Goal: Find specific page/section: Find specific page/section

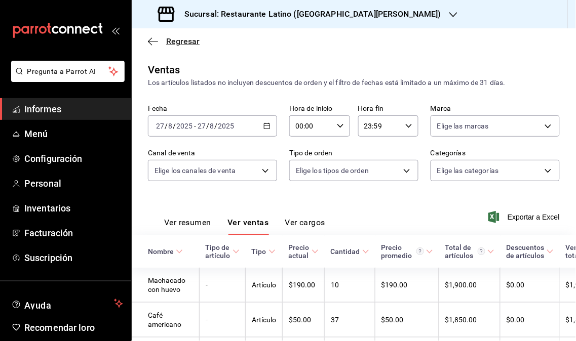
click at [166, 38] on font "Regresar" at bounding box center [182, 41] width 33 height 10
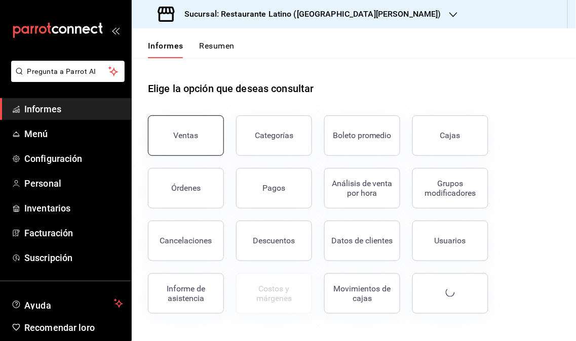
click at [185, 124] on button "Ventas" at bounding box center [186, 135] width 76 height 41
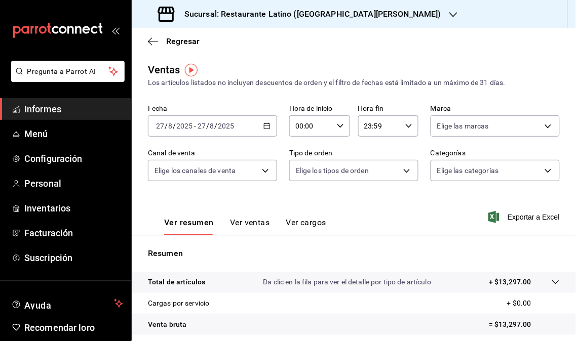
click at [385, 20] on div "Sucursal: Restaurante Latino ([GEOGRAPHIC_DATA][PERSON_NAME])" at bounding box center [301, 14] width 322 height 28
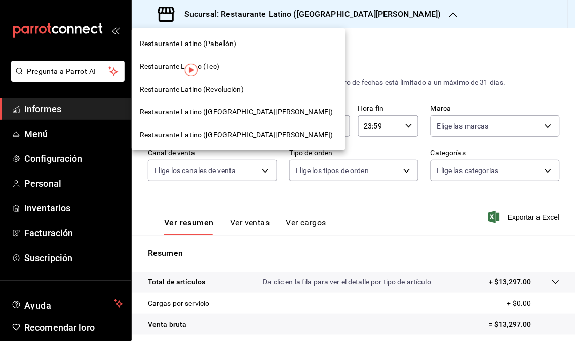
click at [224, 92] on font "Restaurante Latino (Revolución)" at bounding box center [192, 89] width 104 height 8
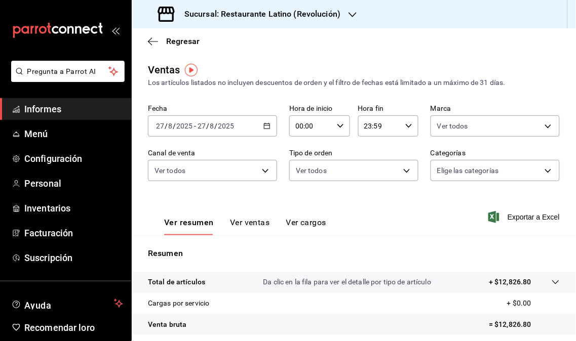
click at [355, 12] on div "Sucursal: Restaurante Latino (Revolución)" at bounding box center [250, 14] width 221 height 28
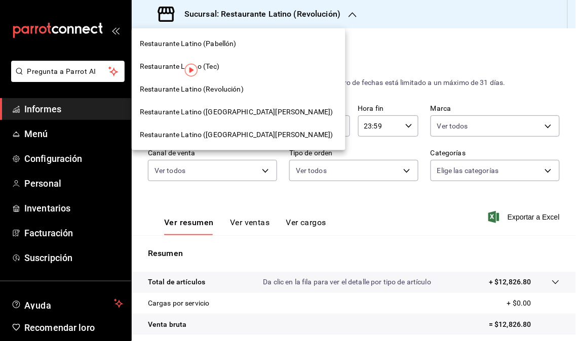
click at [243, 110] on font "Restaurante Latino ([GEOGRAPHIC_DATA][PERSON_NAME])" at bounding box center [236, 112] width 193 height 8
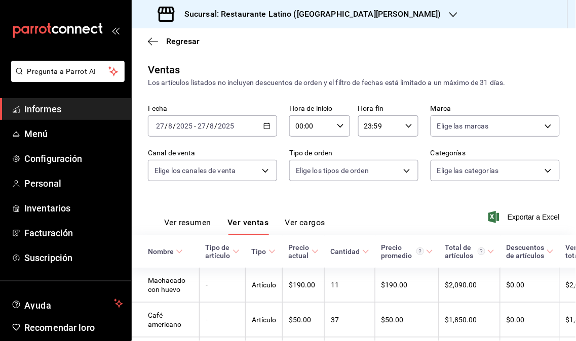
click at [51, 115] on span "Informes" at bounding box center [73, 109] width 99 height 14
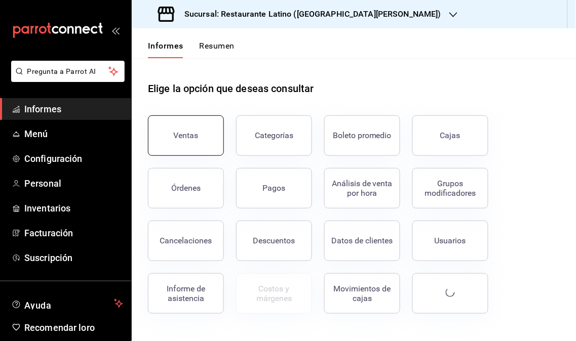
click at [208, 139] on button "Ventas" at bounding box center [186, 135] width 76 height 41
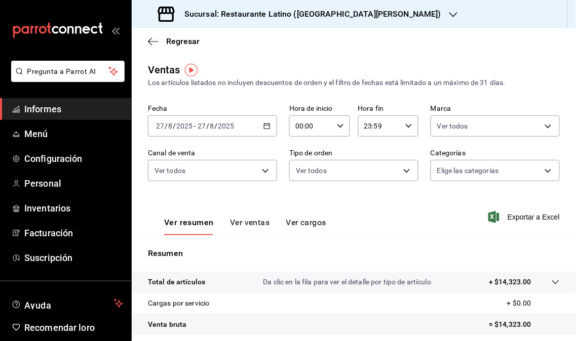
click at [449, 15] on icon "button" at bounding box center [453, 15] width 8 height 8
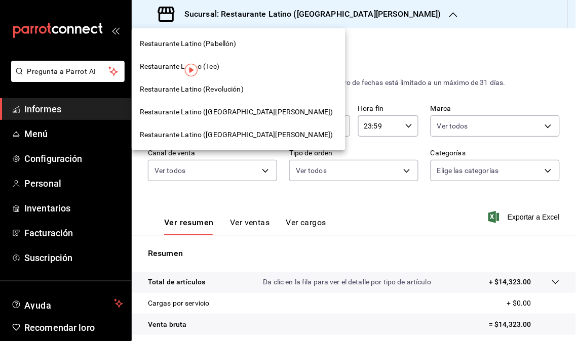
click at [220, 86] on font "Restaurante Latino (Revolución)" at bounding box center [192, 89] width 104 height 8
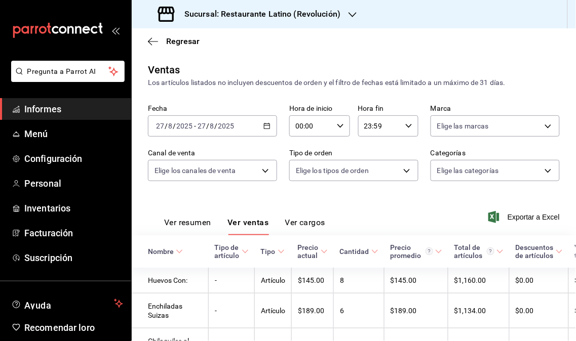
drag, startPoint x: 50, startPoint y: 110, endPoint x: 78, endPoint y: 109, distance: 28.9
click at [50, 110] on font "Informes" at bounding box center [42, 109] width 37 height 11
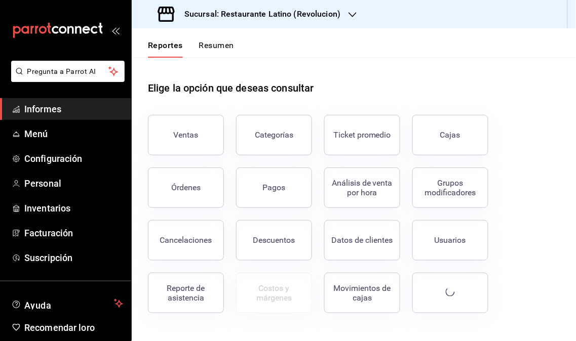
click at [68, 104] on span "Informes" at bounding box center [73, 109] width 99 height 14
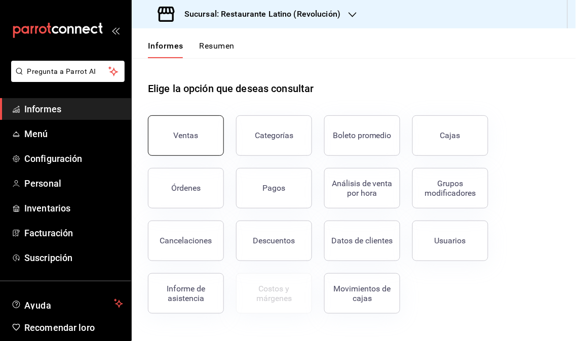
click at [200, 149] on button "Ventas" at bounding box center [186, 135] width 76 height 41
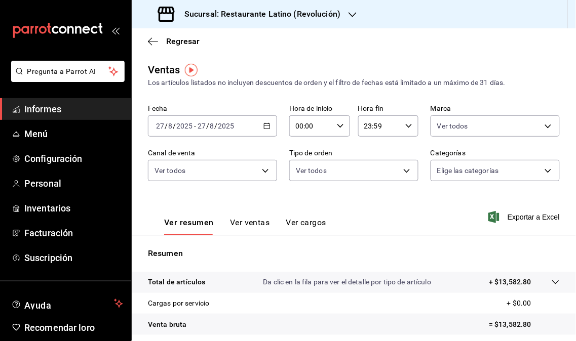
click at [342, 20] on div "Sucursal: Restaurante Latino (Revolución)" at bounding box center [250, 14] width 221 height 28
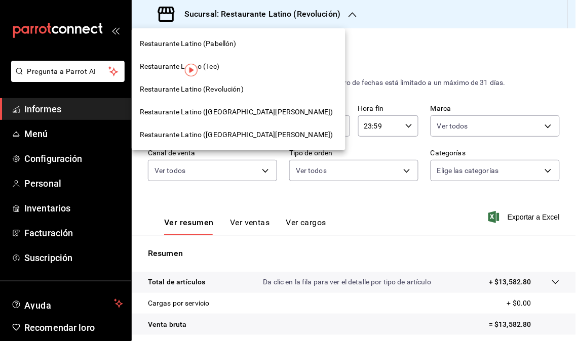
drag, startPoint x: 226, startPoint y: 89, endPoint x: 235, endPoint y: 109, distance: 22.4
click at [235, 109] on nav "Restaurante Latino (Pabellón) Restaurante Latino (Tec) Restaurante Latino (Revo…" at bounding box center [239, 89] width 214 height 122
click at [235, 109] on font "Restaurante Latino ([GEOGRAPHIC_DATA][PERSON_NAME])" at bounding box center [236, 112] width 193 height 8
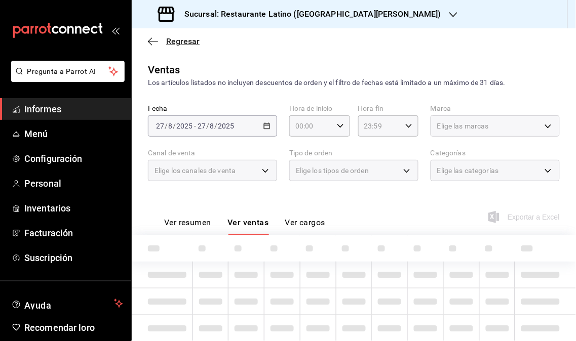
click at [180, 36] on font "Regresar" at bounding box center [182, 41] width 33 height 10
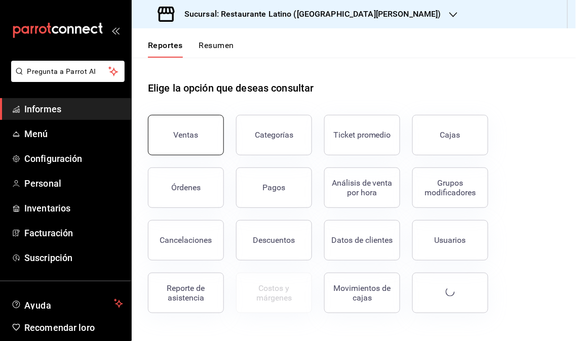
click at [185, 128] on button "Ventas" at bounding box center [186, 135] width 76 height 41
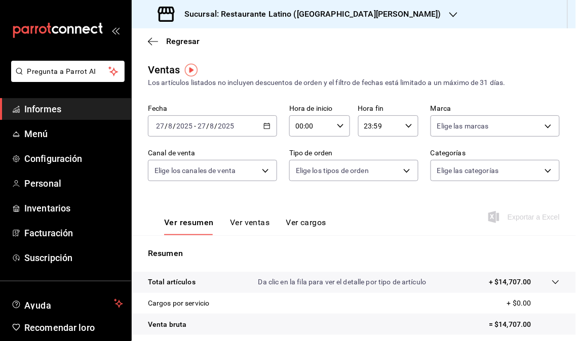
drag, startPoint x: 306, startPoint y: 57, endPoint x: 314, endPoint y: 54, distance: 8.0
click at [309, 54] on main "Regresar Ventas Los artículos listados no incluyen descuentos de orden y el fil…" at bounding box center [354, 256] width 444 height 457
click at [449, 12] on icon "button" at bounding box center [453, 15] width 8 height 8
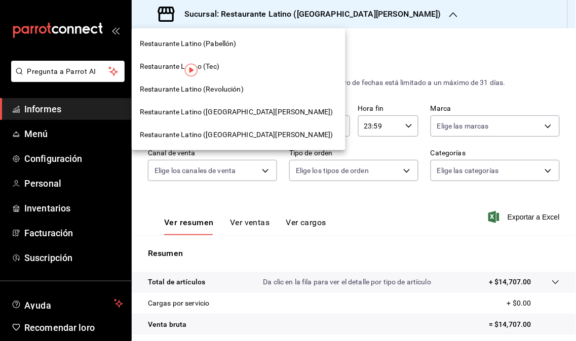
click at [250, 84] on div "Restaurante Latino (Revolución)" at bounding box center [238, 89] width 197 height 11
